Goal: Find specific page/section: Find specific page/section

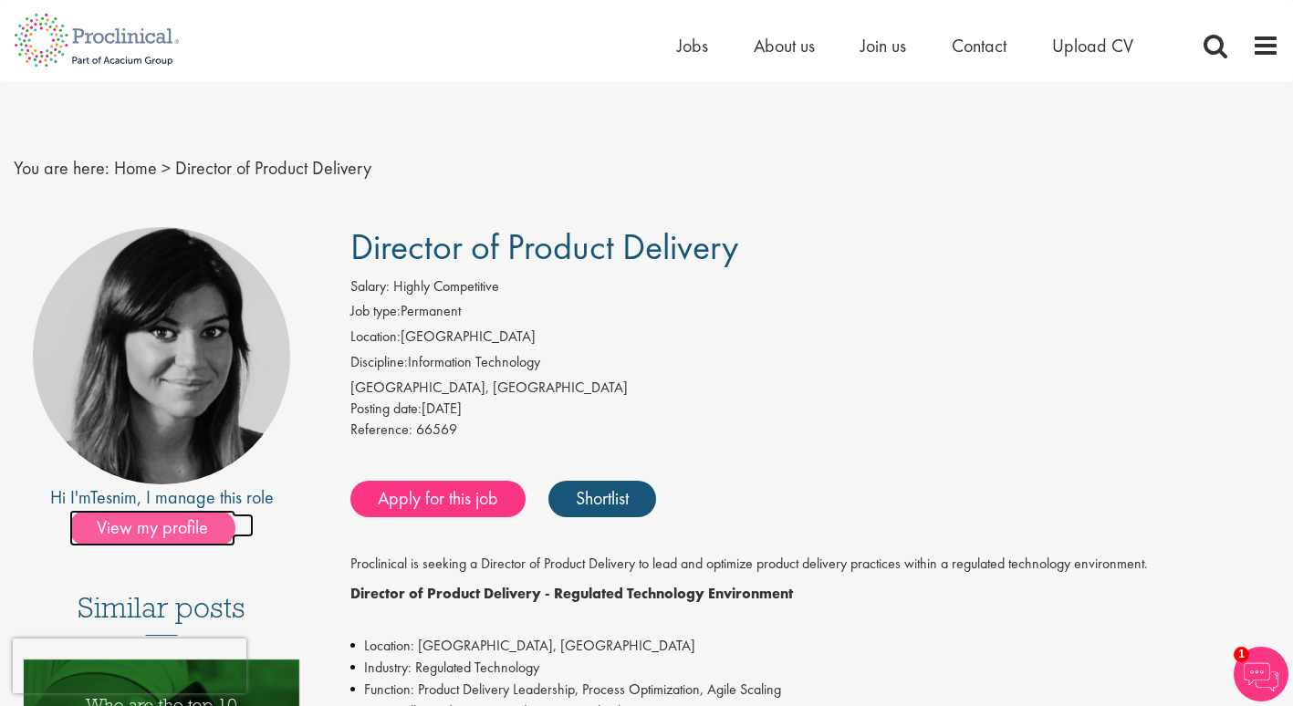
click at [163, 533] on span "View my profile" at bounding box center [152, 528] width 166 height 37
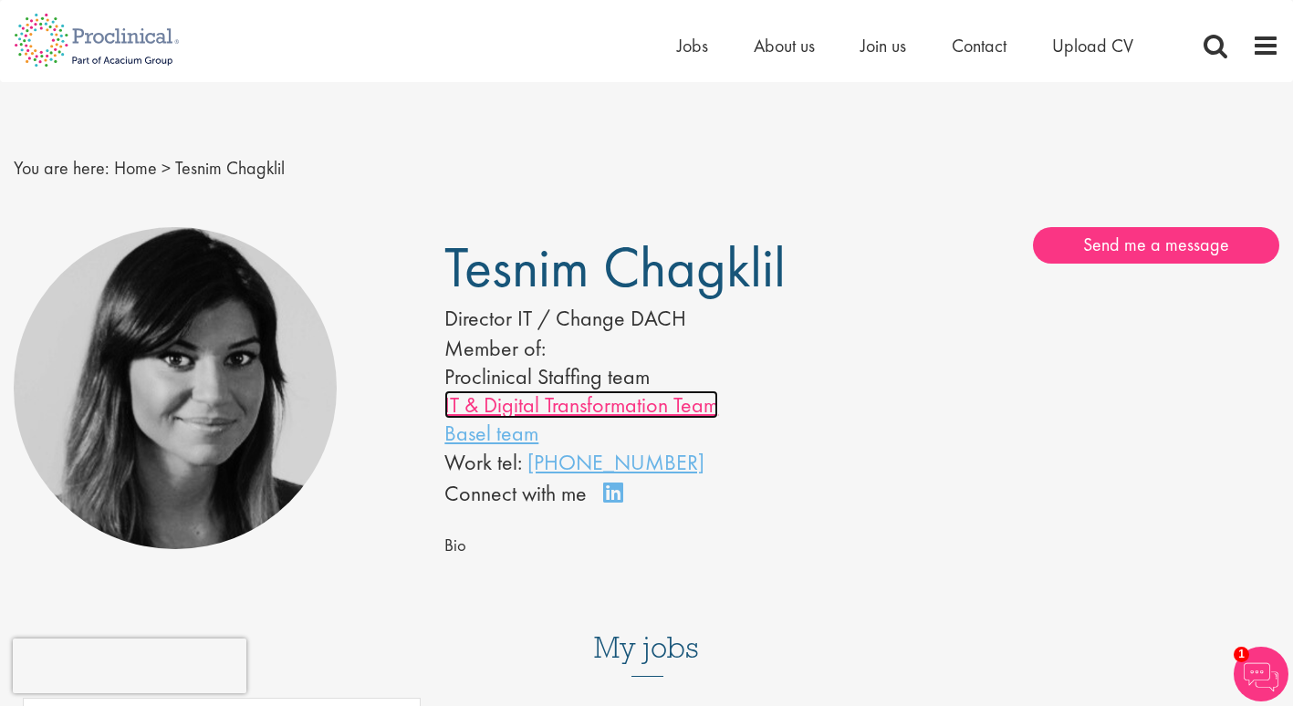
click at [574, 406] on link "IT & Digital Transformation Team" at bounding box center [581, 405] width 274 height 28
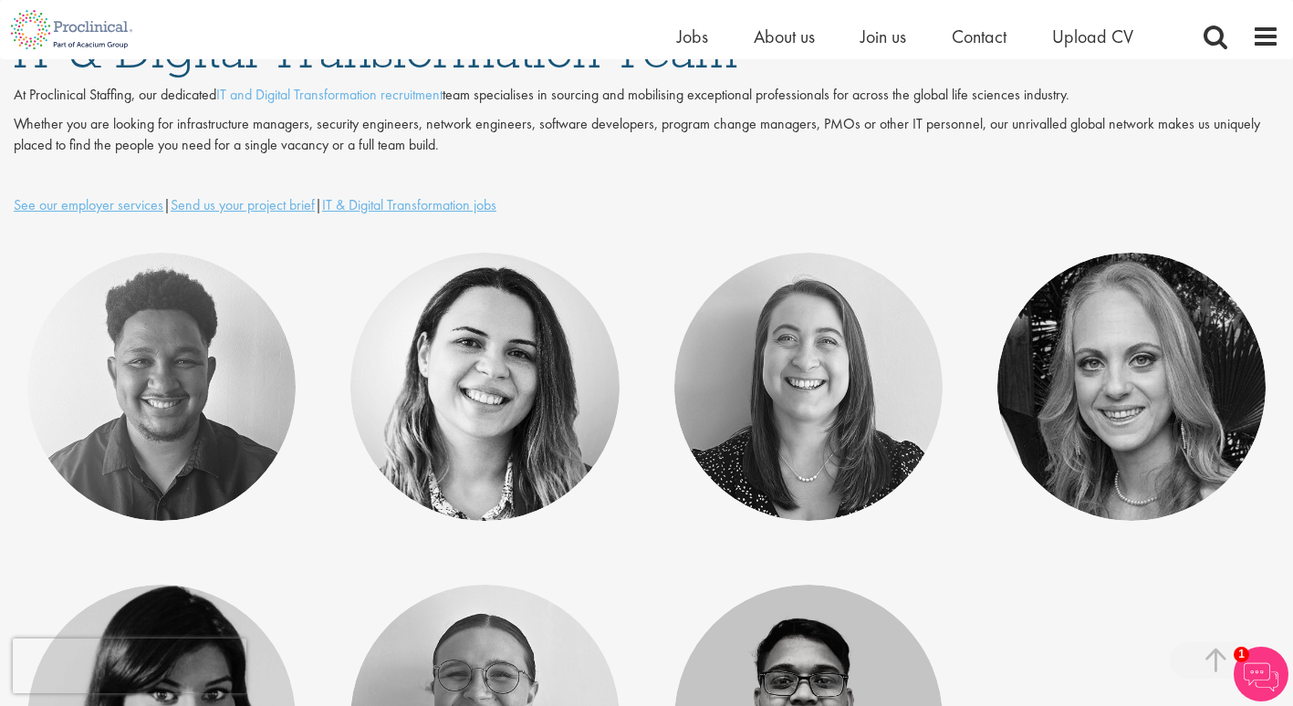
scroll to position [101, 0]
